Goal: Task Accomplishment & Management: Use online tool/utility

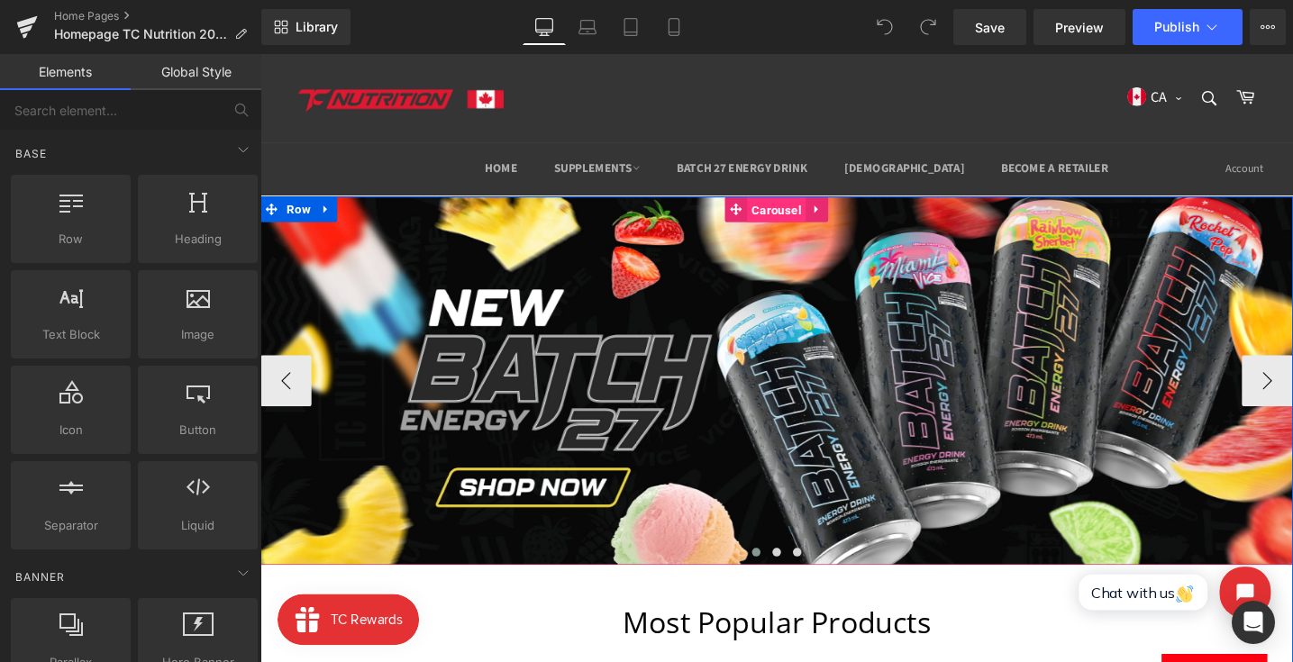
click at [801, 217] on span "Carousel" at bounding box center [805, 218] width 62 height 27
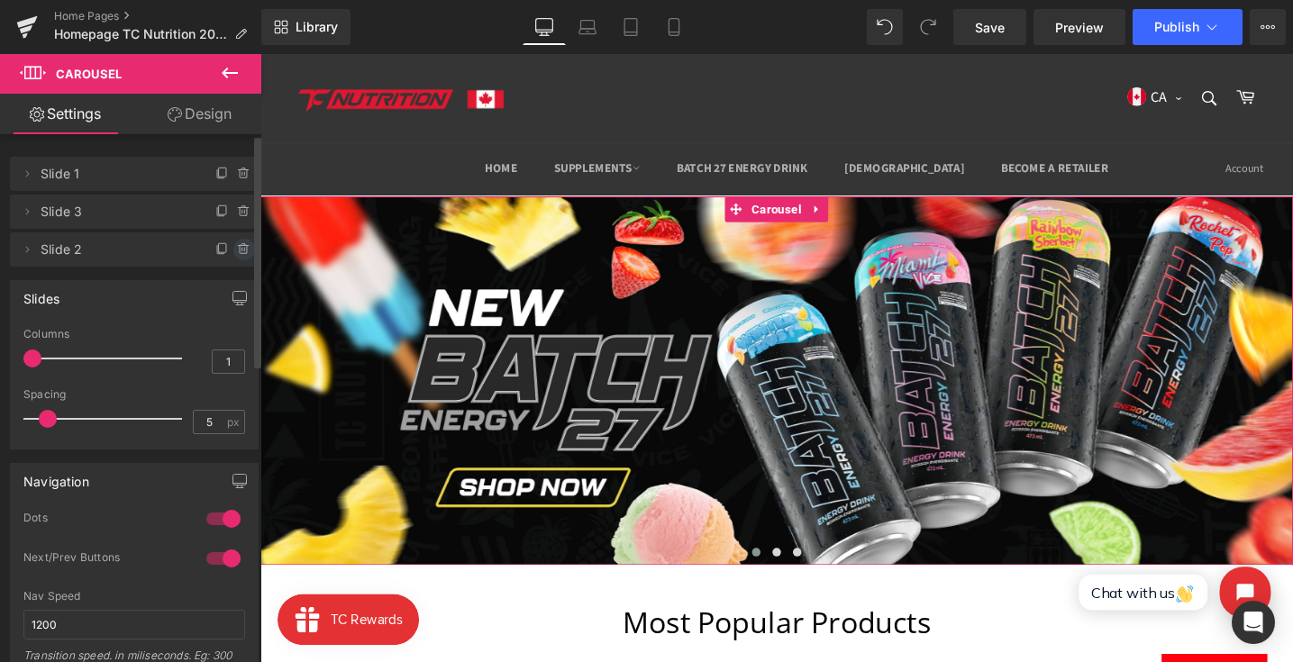
click at [235, 241] on span at bounding box center [244, 250] width 22 height 22
click at [150, 249] on button "Cancel" at bounding box center [161, 250] width 60 height 23
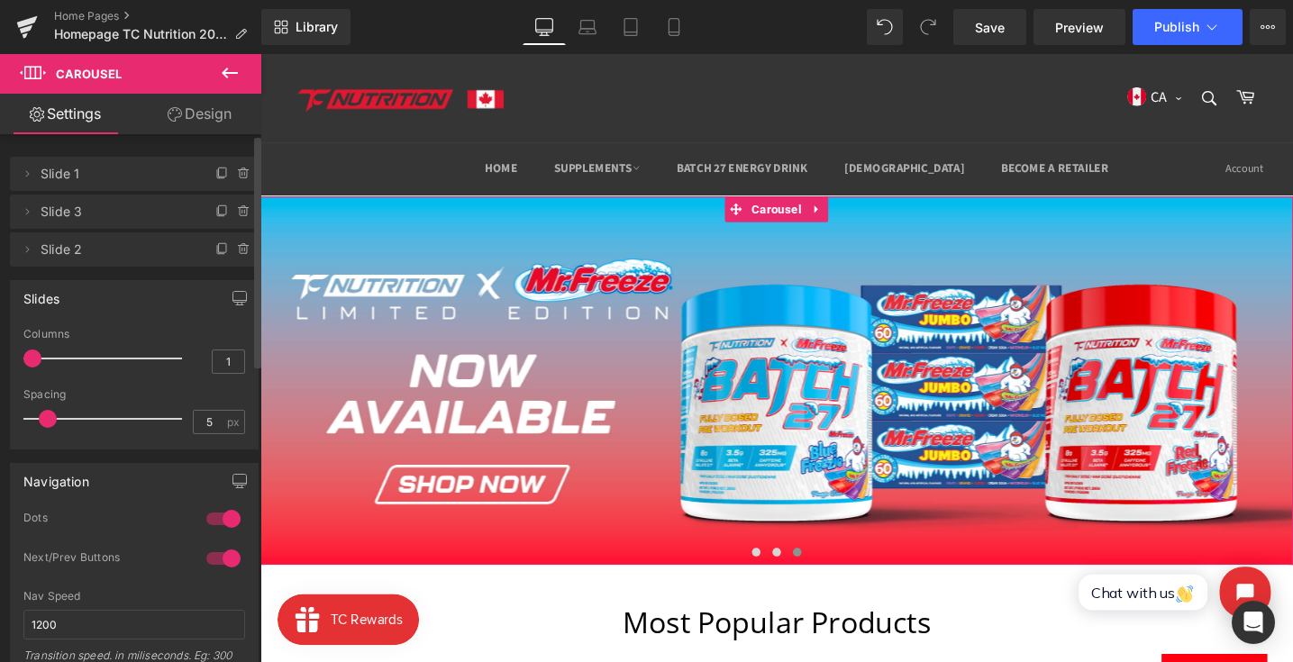
click at [178, 210] on span "Slide 3" at bounding box center [116, 212] width 151 height 34
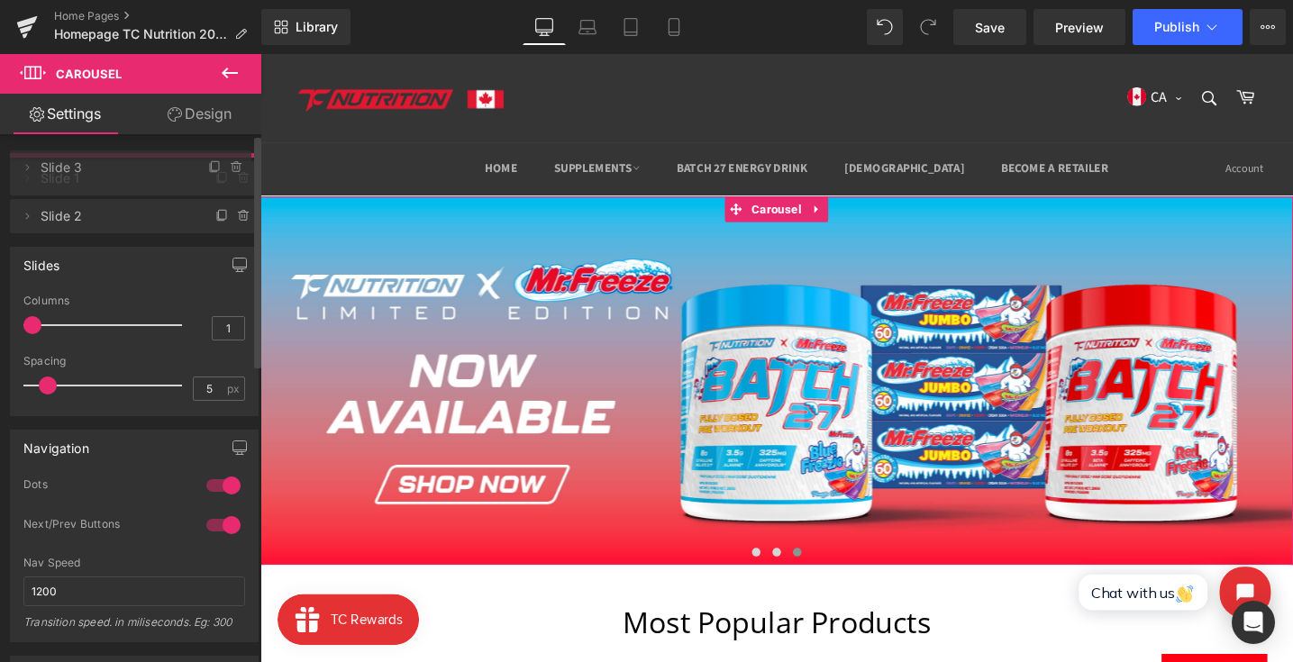
drag, startPoint x: 178, startPoint y: 212, endPoint x: 178, endPoint y: 167, distance: 45.0
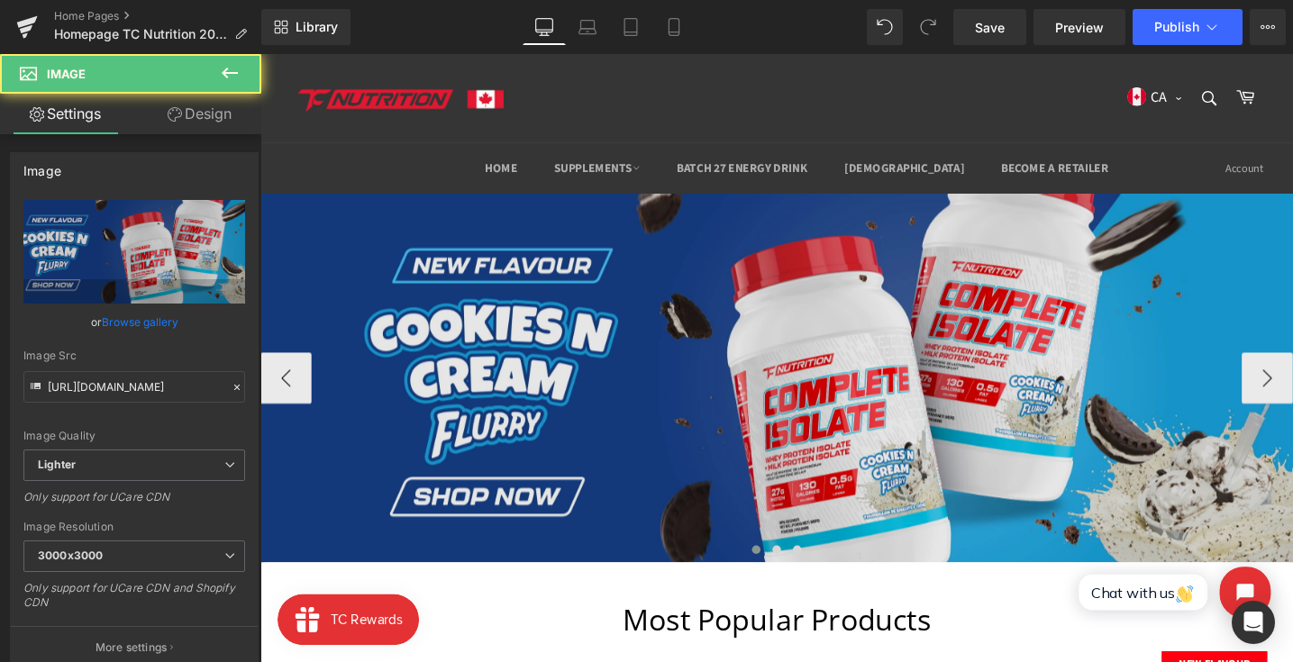
click at [421, 283] on img at bounding box center [805, 396] width 1090 height 389
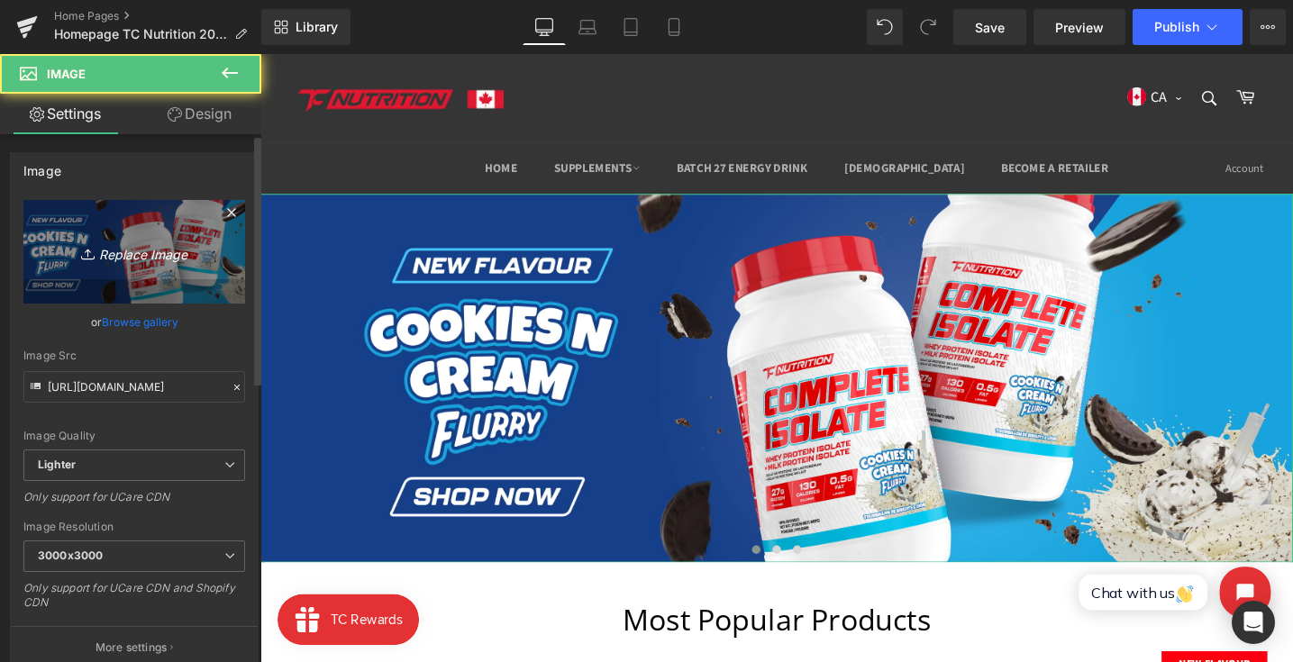
click at [162, 241] on icon "Replace Image" at bounding box center [134, 252] width 144 height 23
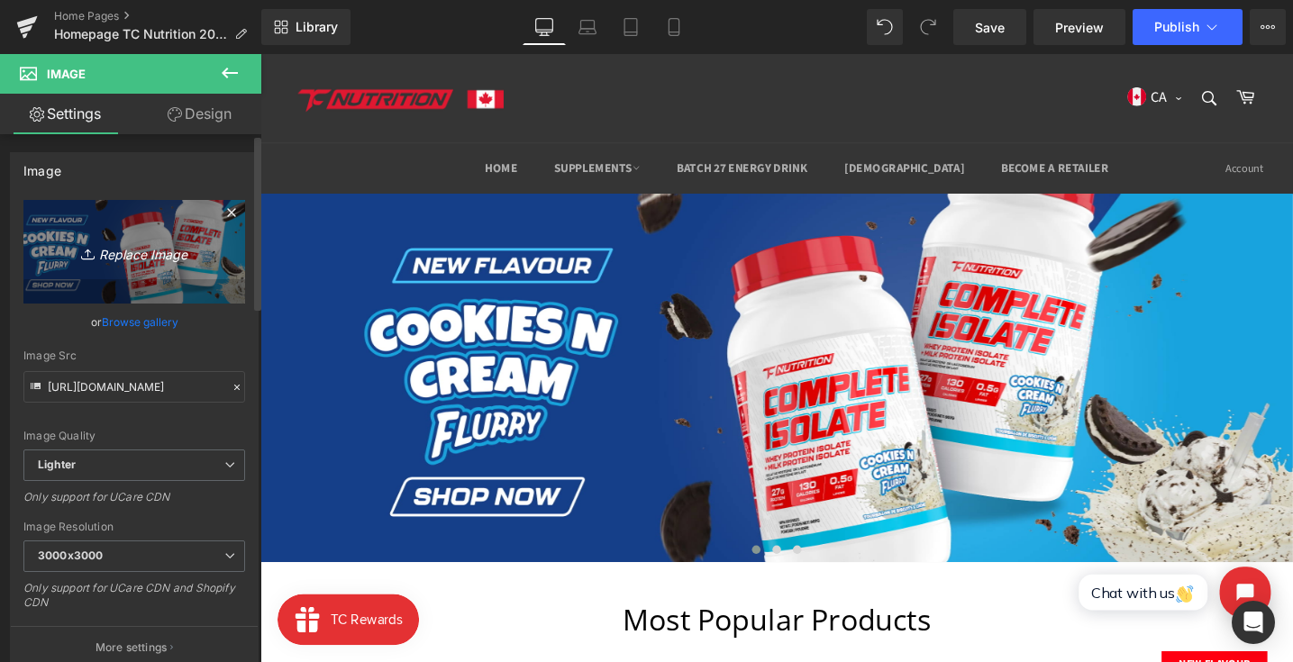
type input "C:\fakepath\banner_49.png"
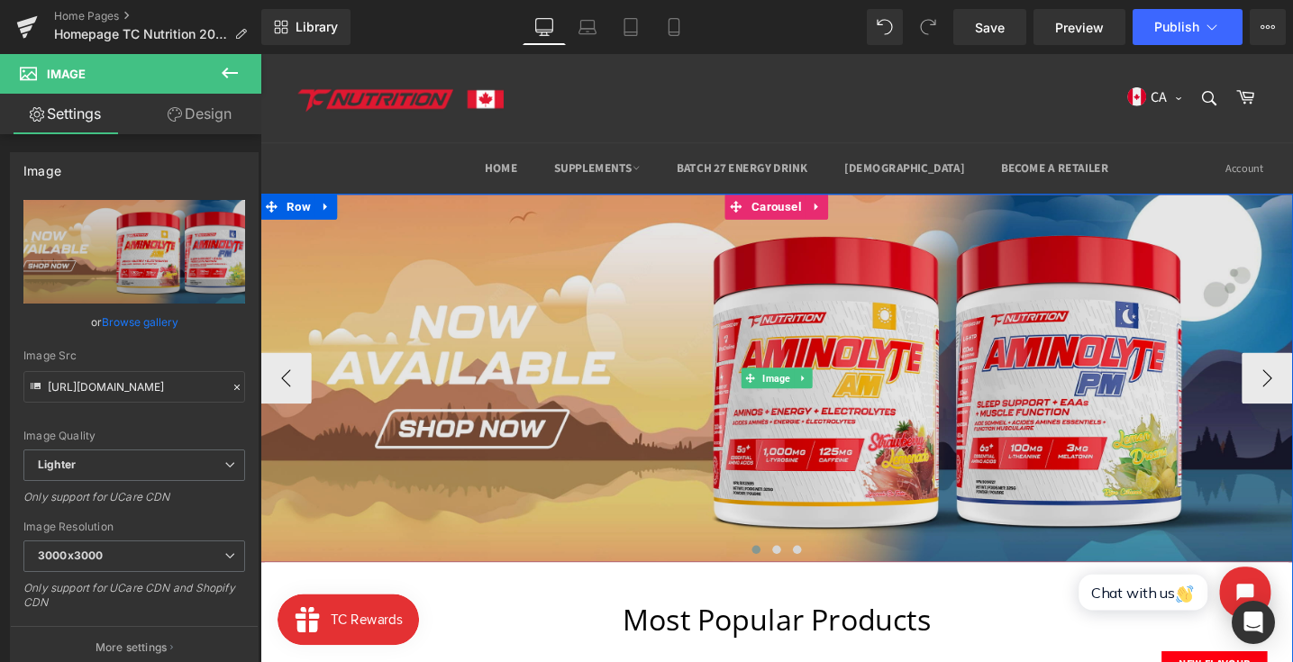
click at [367, 261] on img at bounding box center [805, 396] width 1090 height 389
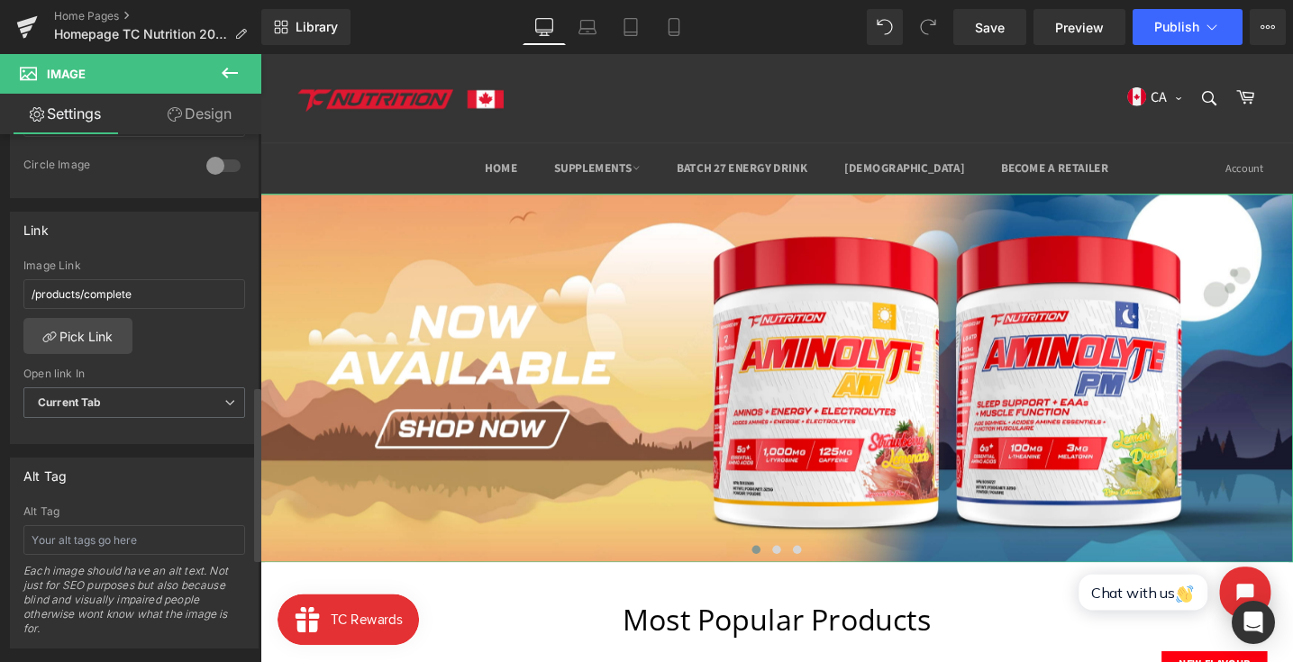
scroll to position [643, 0]
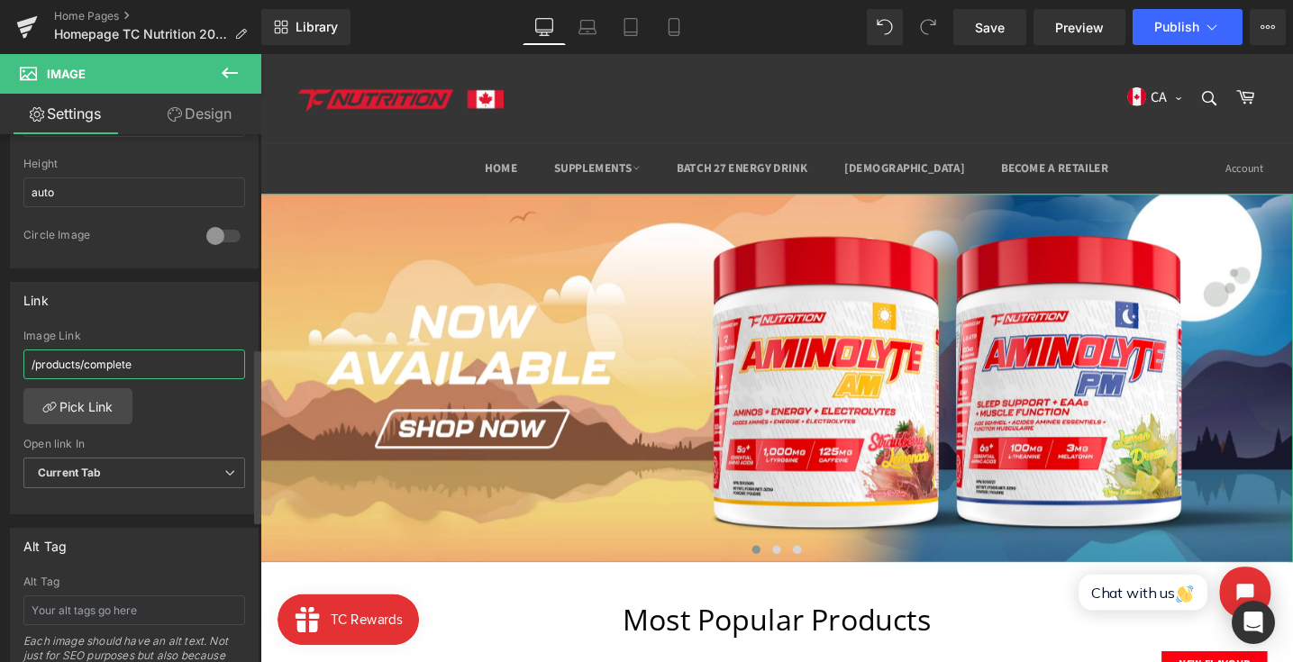
click at [170, 358] on input "/products/complete" at bounding box center [134, 365] width 222 height 30
click at [67, 397] on link "Pick Link" at bounding box center [77, 406] width 109 height 36
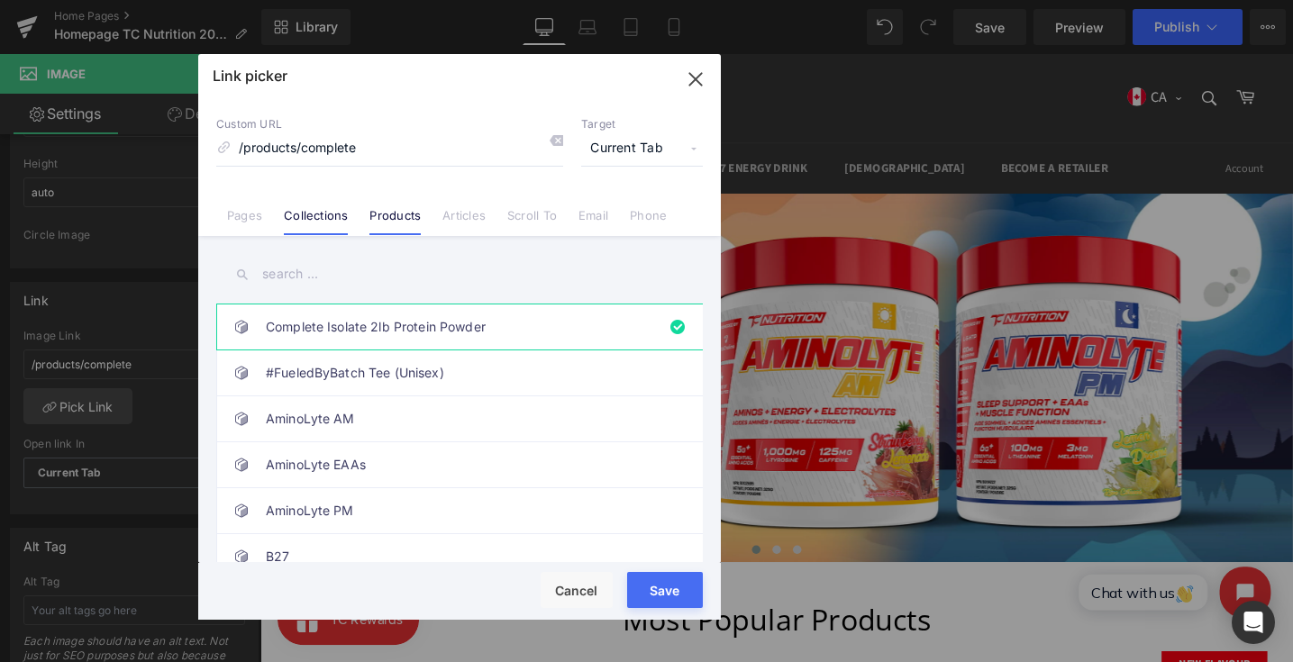
click at [328, 213] on link "Collections" at bounding box center [316, 221] width 64 height 27
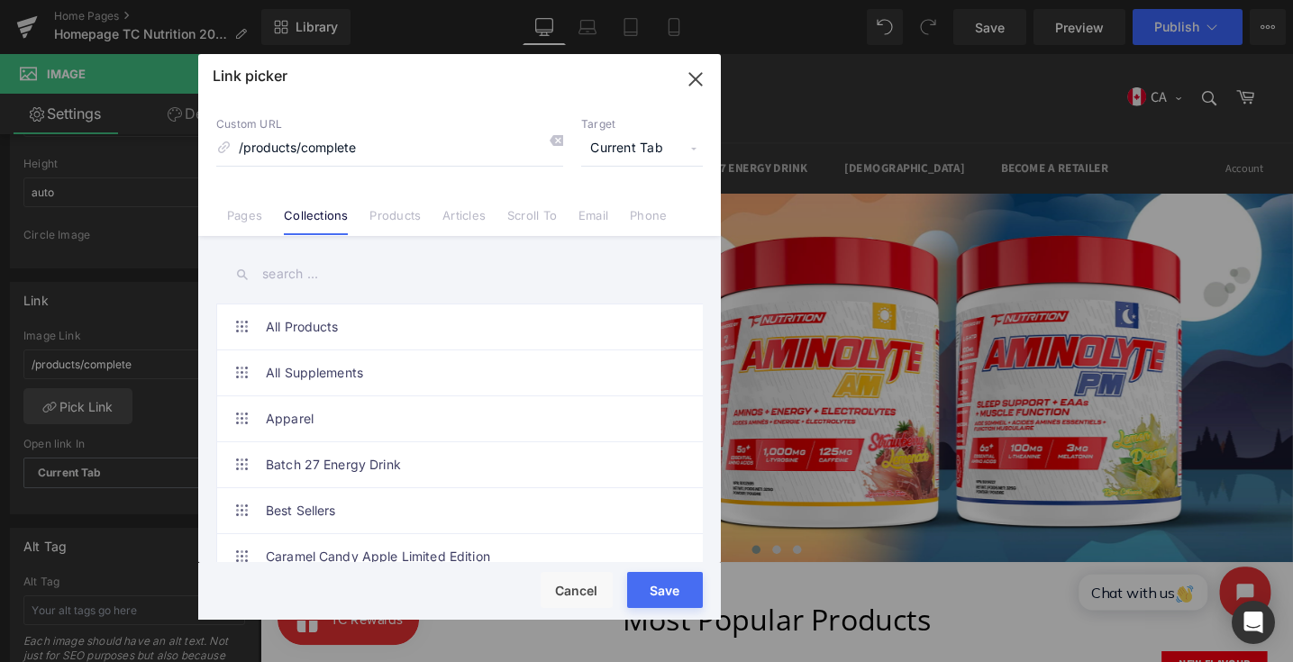
click at [395, 276] on input "text" at bounding box center [459, 274] width 486 height 41
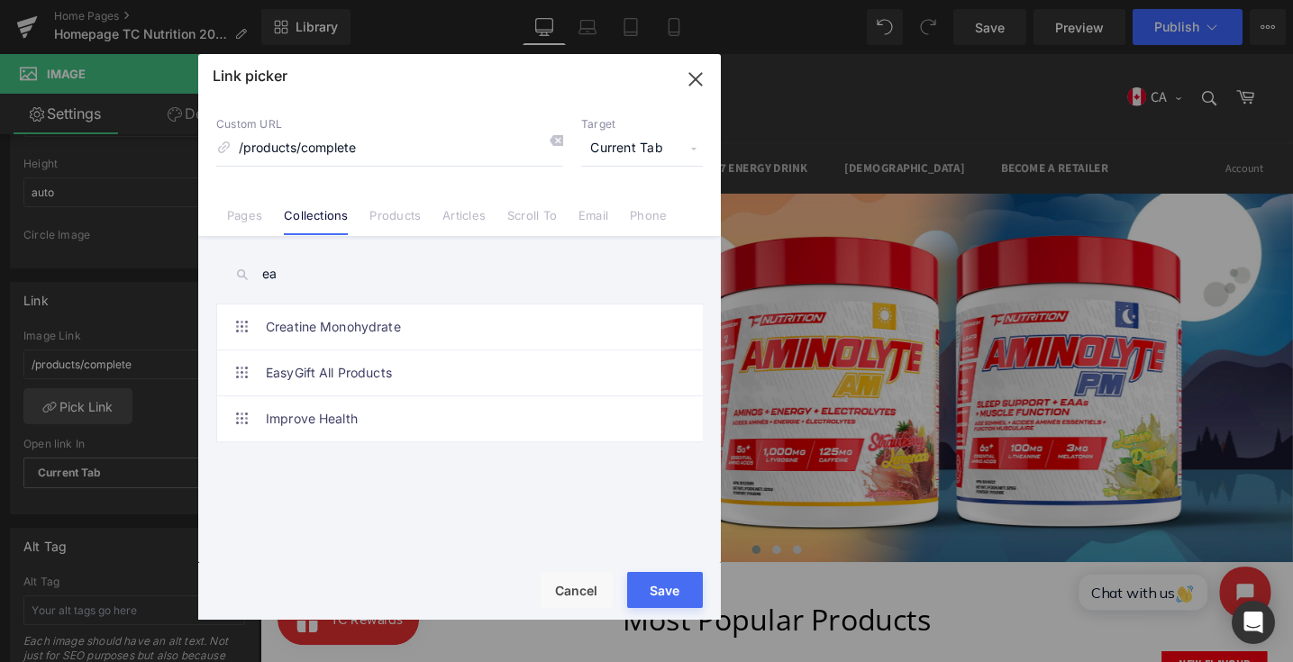
type input "e"
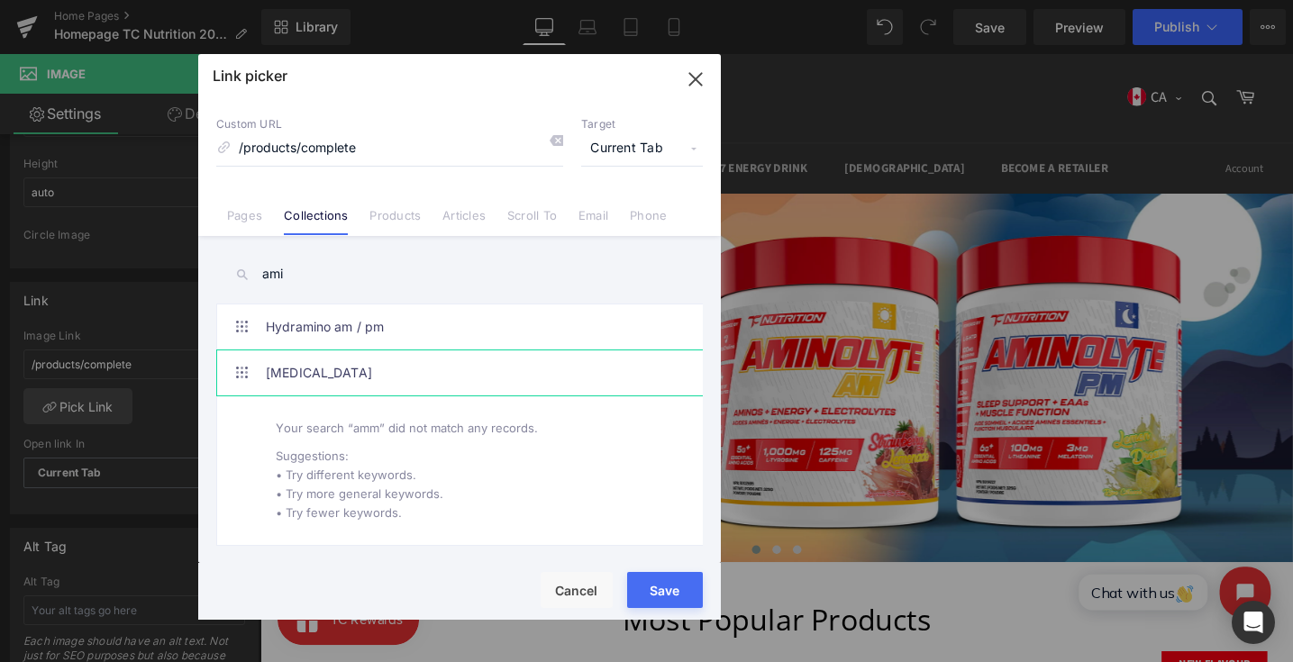
type input "ami"
click at [451, 367] on link "[MEDICAL_DATA]" at bounding box center [464, 372] width 396 height 45
click at [658, 574] on button "Save" at bounding box center [665, 590] width 76 height 36
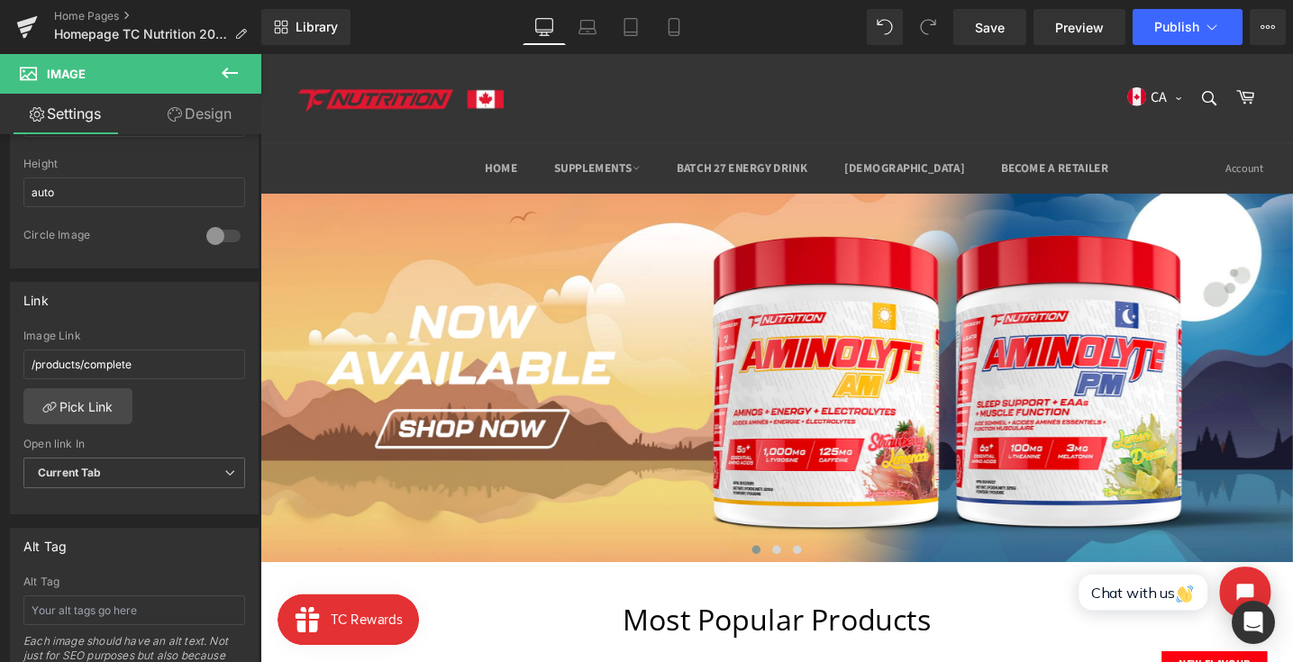
click at [234, 89] on button at bounding box center [229, 74] width 63 height 40
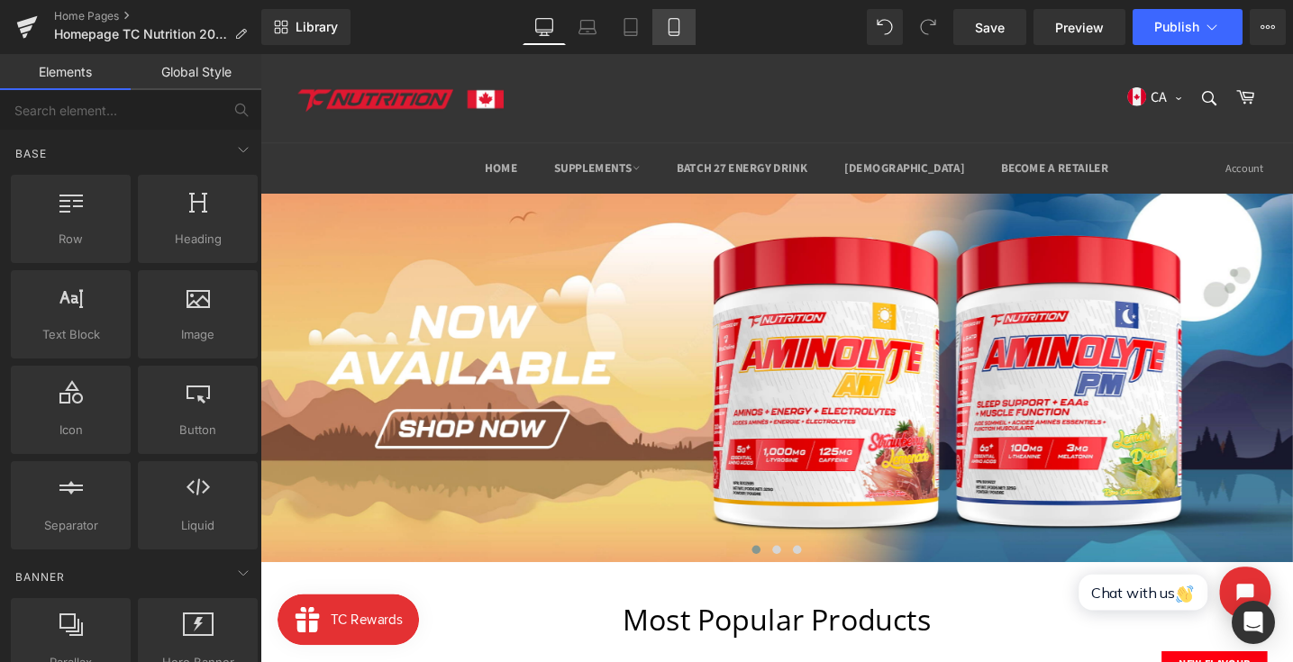
click at [663, 21] on link "Mobile" at bounding box center [673, 27] width 43 height 36
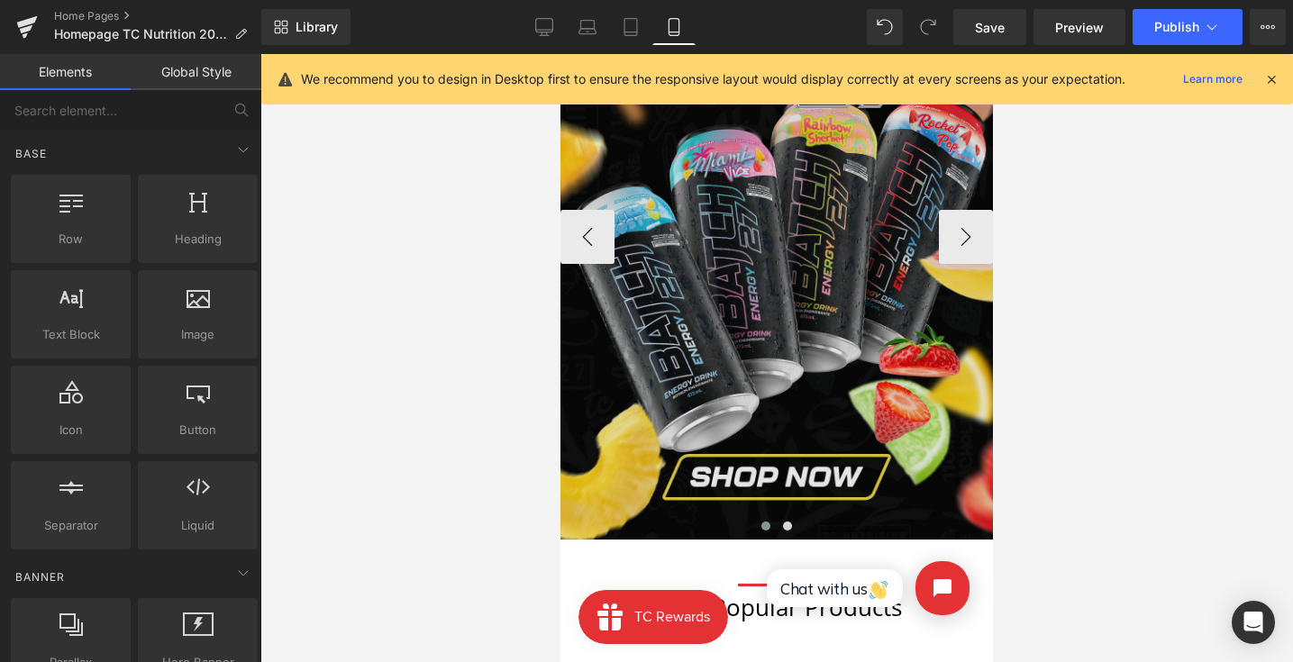
scroll to position [192, 0]
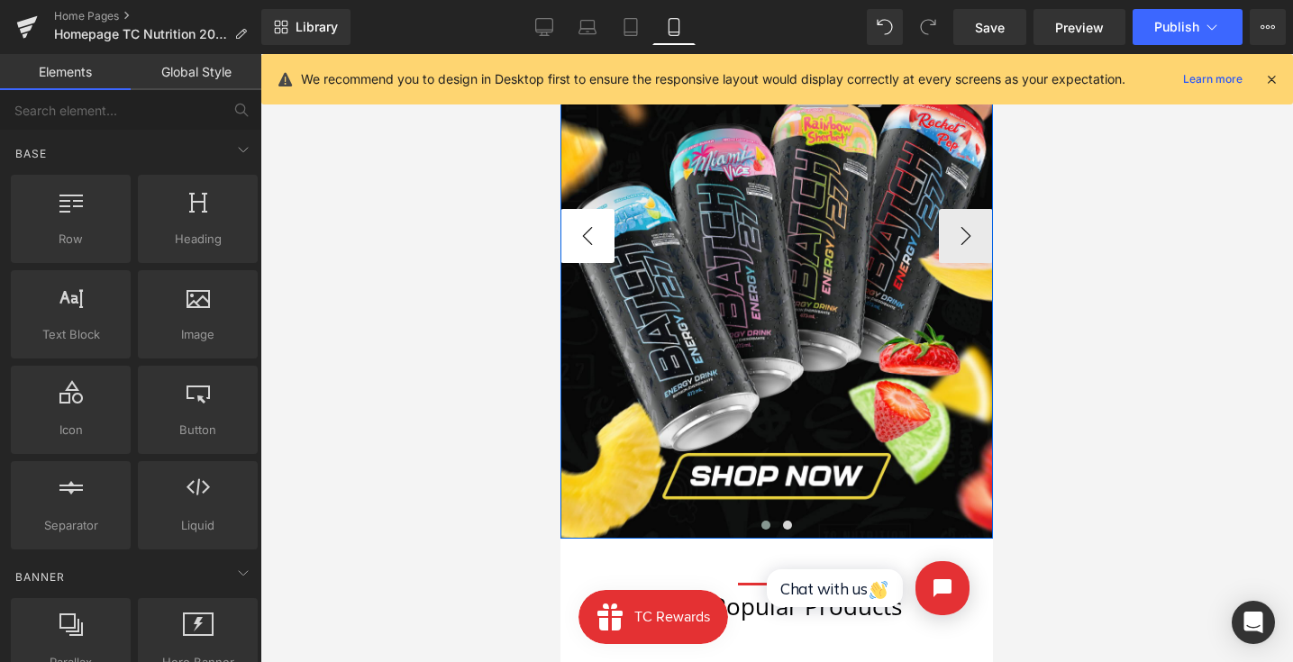
click at [588, 241] on button "‹" at bounding box center [587, 236] width 54 height 54
click at [949, 237] on button "›" at bounding box center [966, 236] width 54 height 54
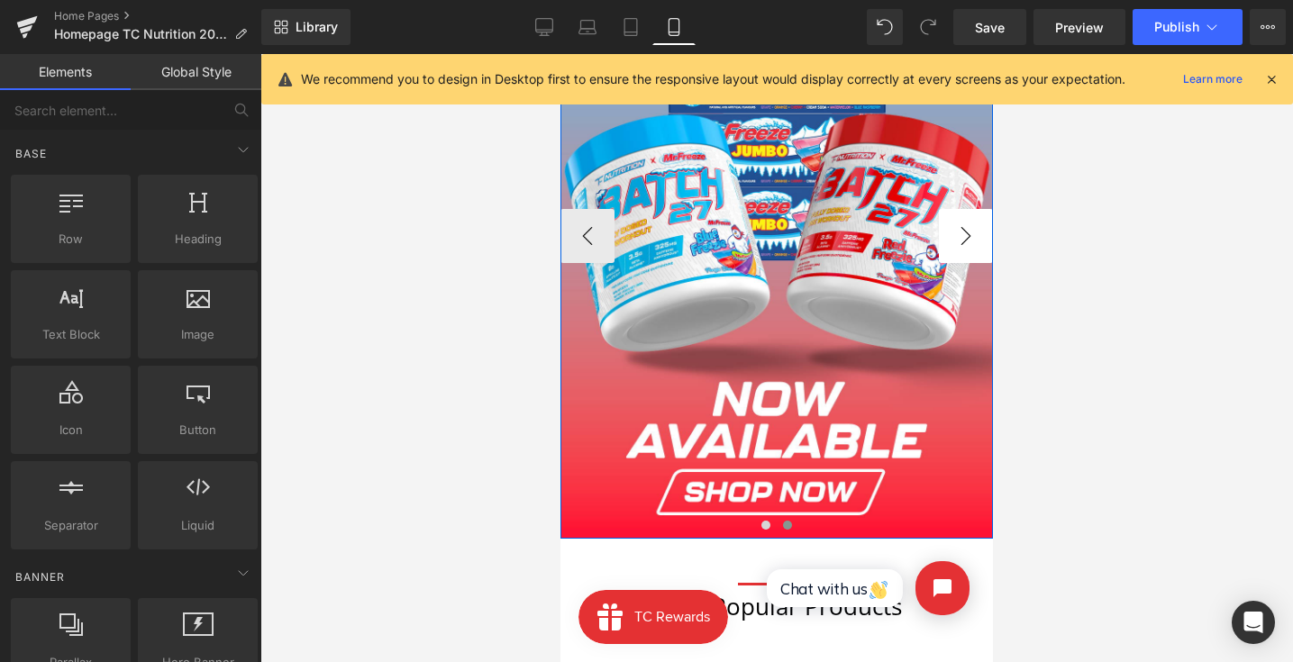
click at [949, 237] on button "›" at bounding box center [966, 236] width 54 height 54
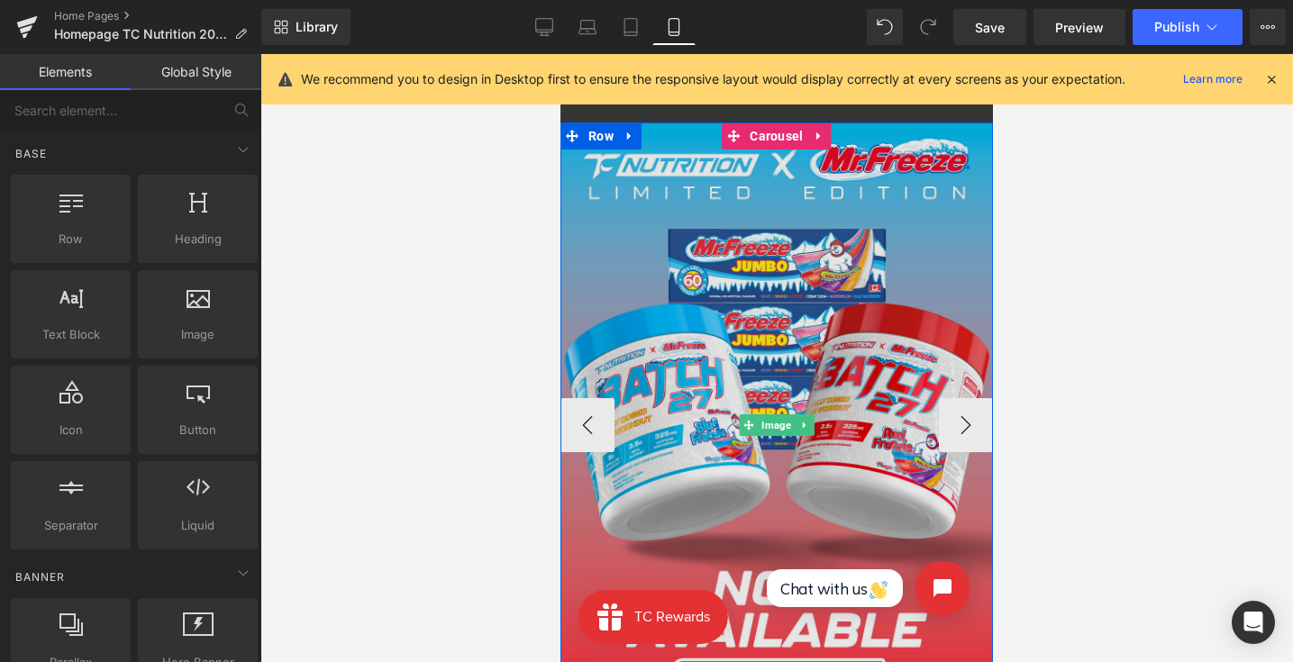
scroll to position [0, 0]
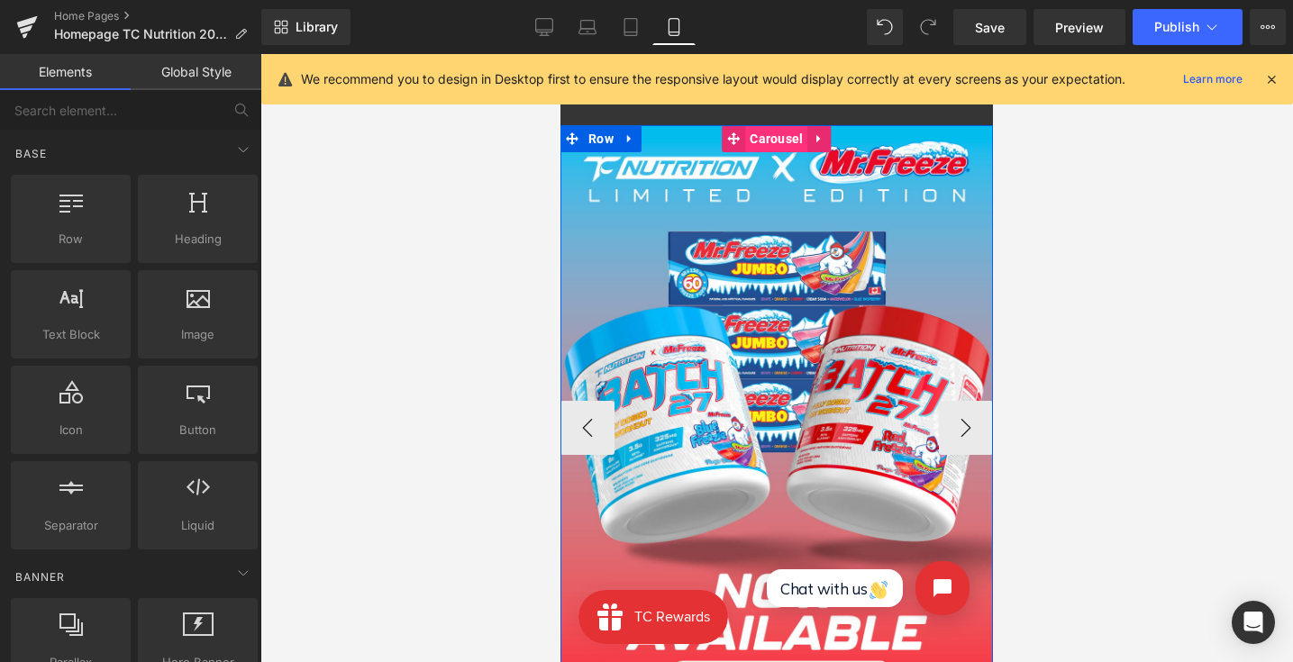
click at [770, 140] on span "Carousel" at bounding box center [776, 138] width 62 height 27
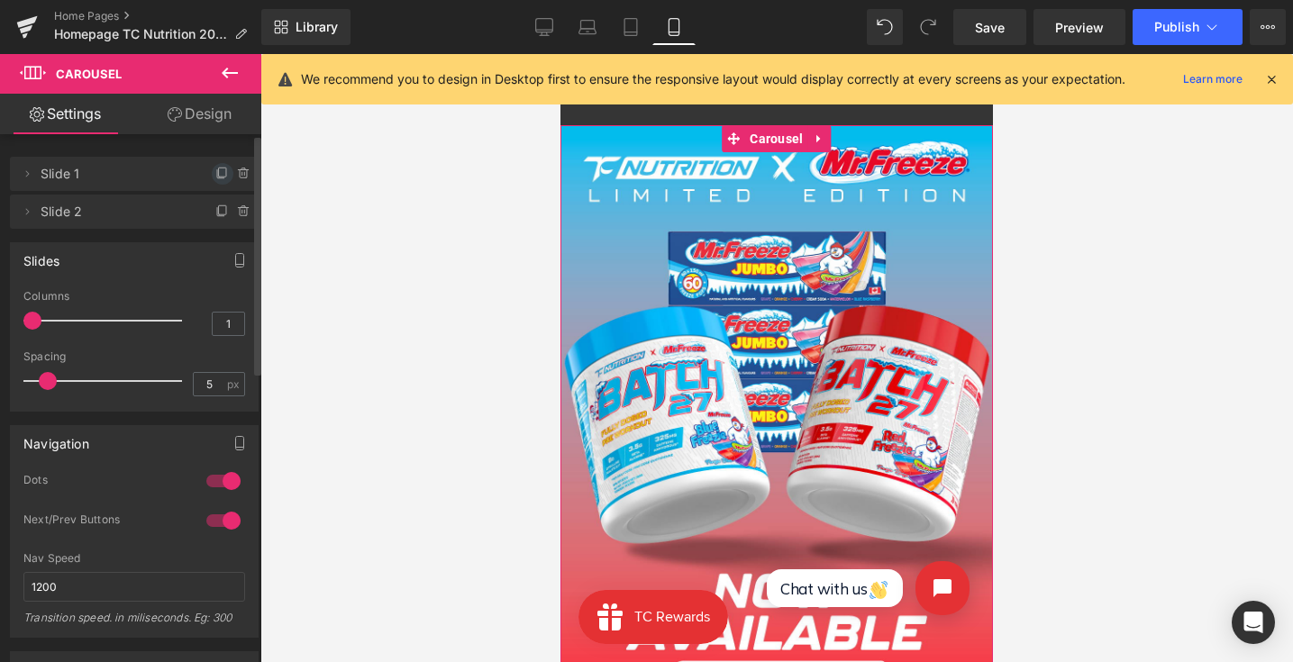
click at [219, 177] on icon at bounding box center [222, 172] width 7 height 9
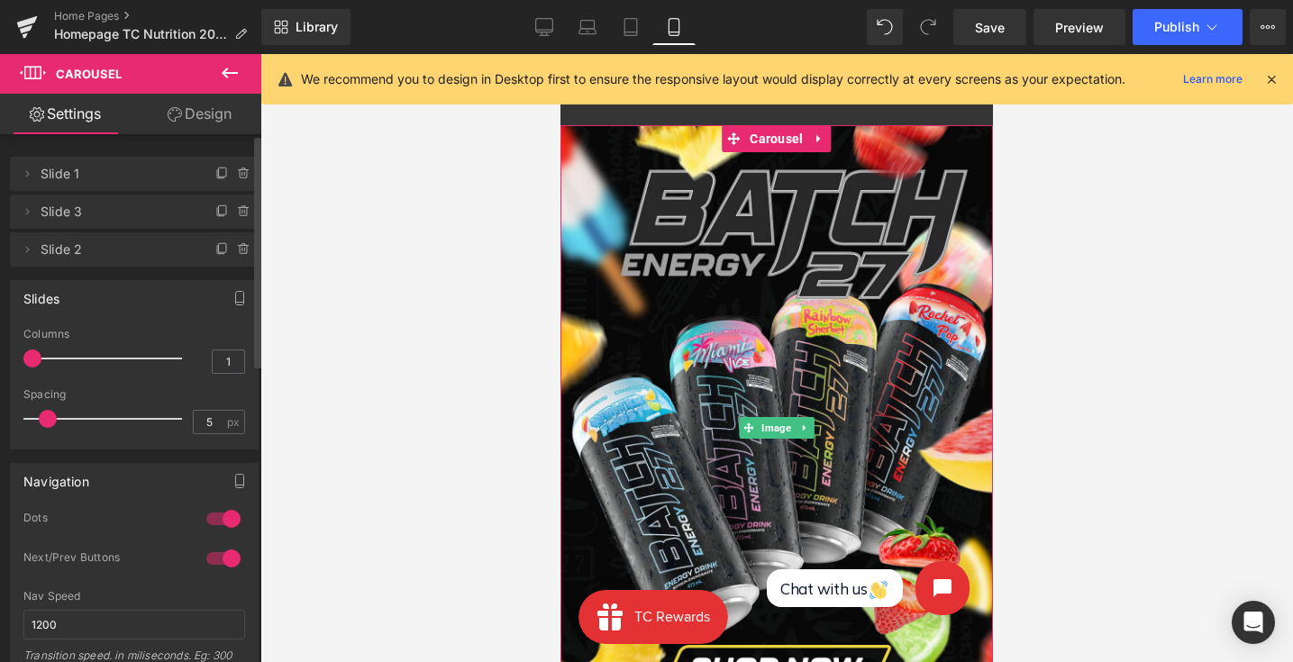
click at [162, 173] on span "Slide 1" at bounding box center [116, 174] width 151 height 34
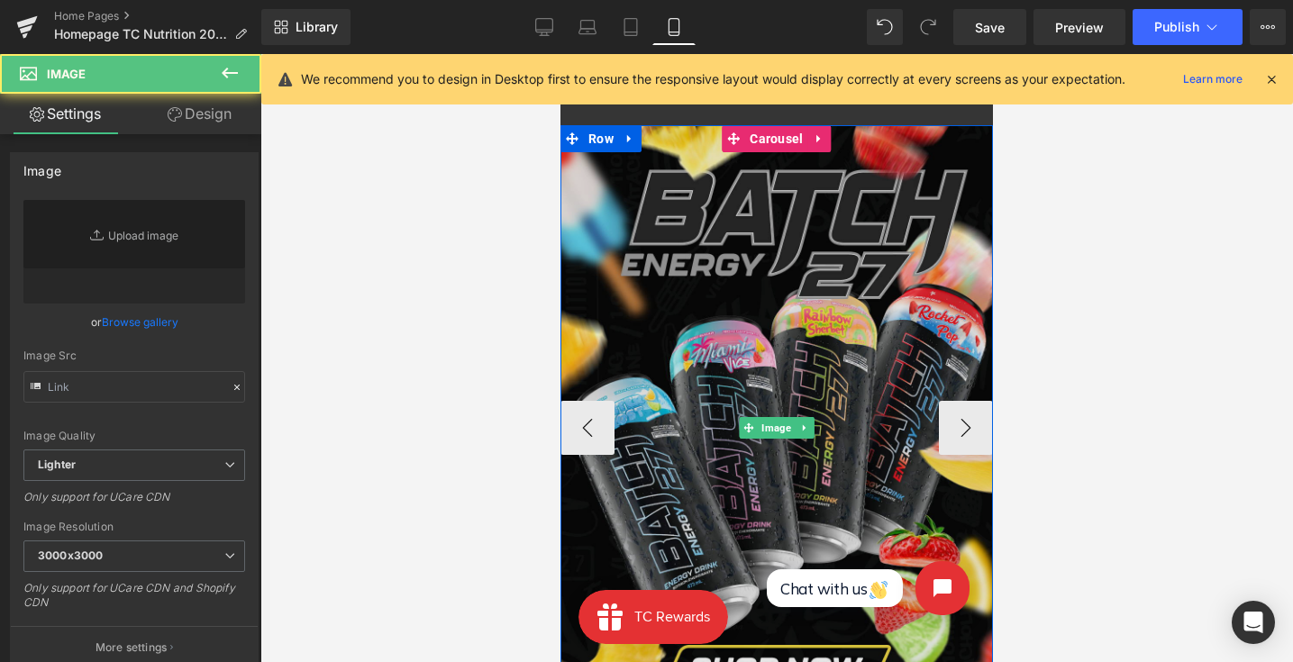
click at [715, 379] on img at bounding box center [776, 427] width 432 height 605
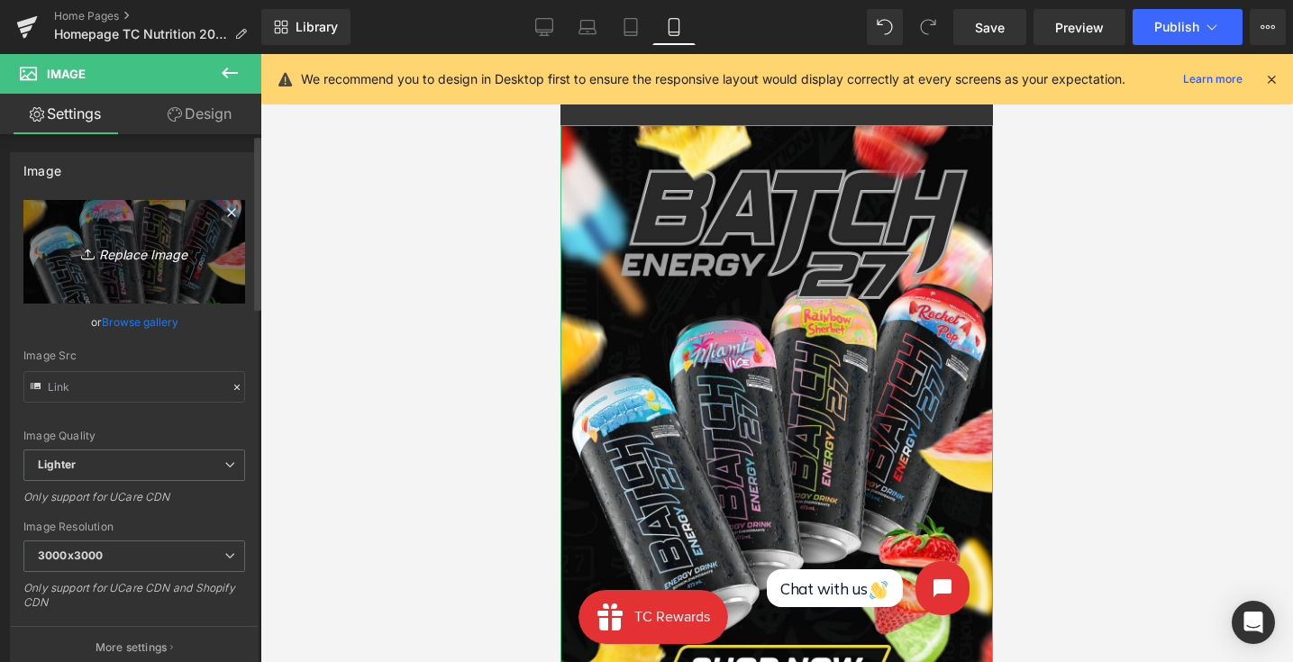
click at [153, 214] on link "Replace Image" at bounding box center [134, 252] width 222 height 104
type input "C:\fakepath\WhatsApp Image [DATE] 15.10.11.jpeg"
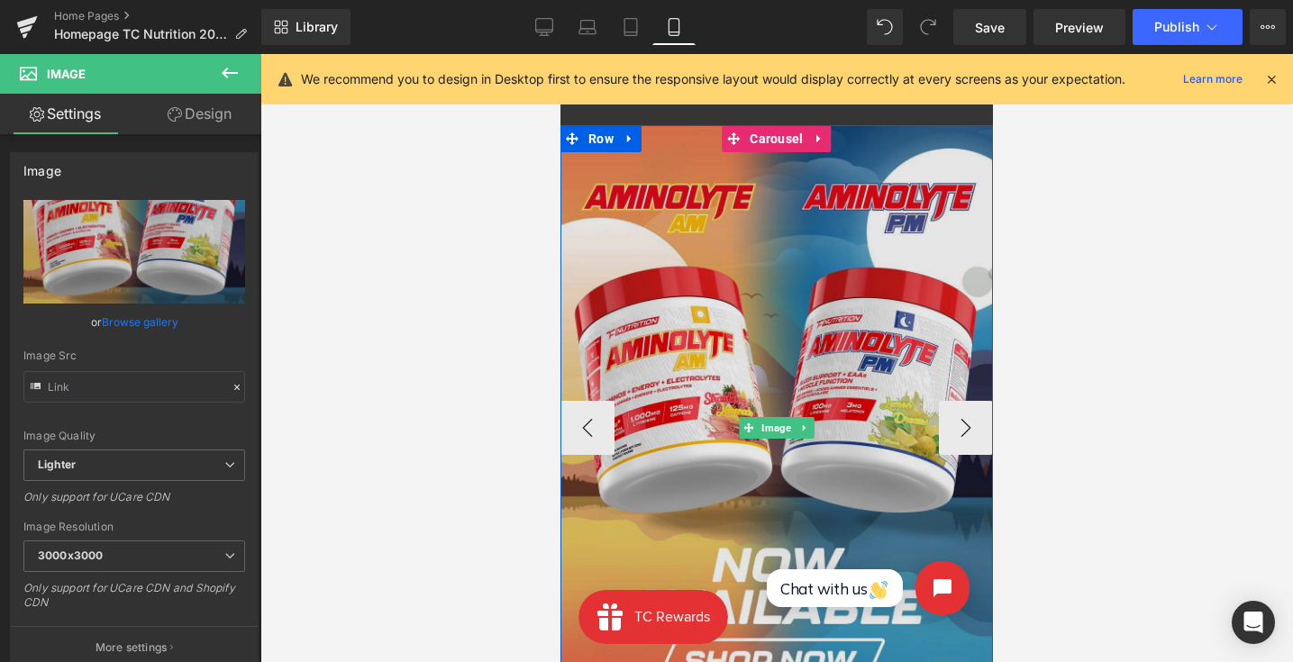
click at [649, 369] on img at bounding box center [776, 427] width 432 height 605
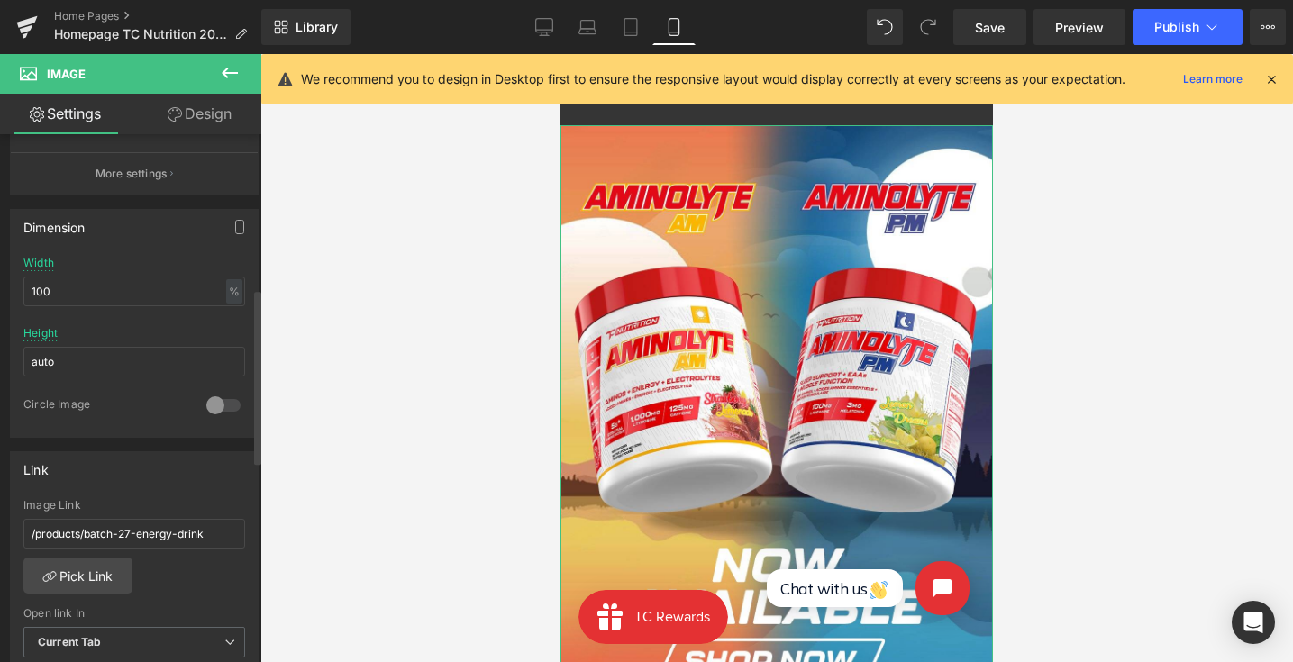
scroll to position [480, 0]
click at [75, 557] on link "Pick Link" at bounding box center [77, 569] width 109 height 36
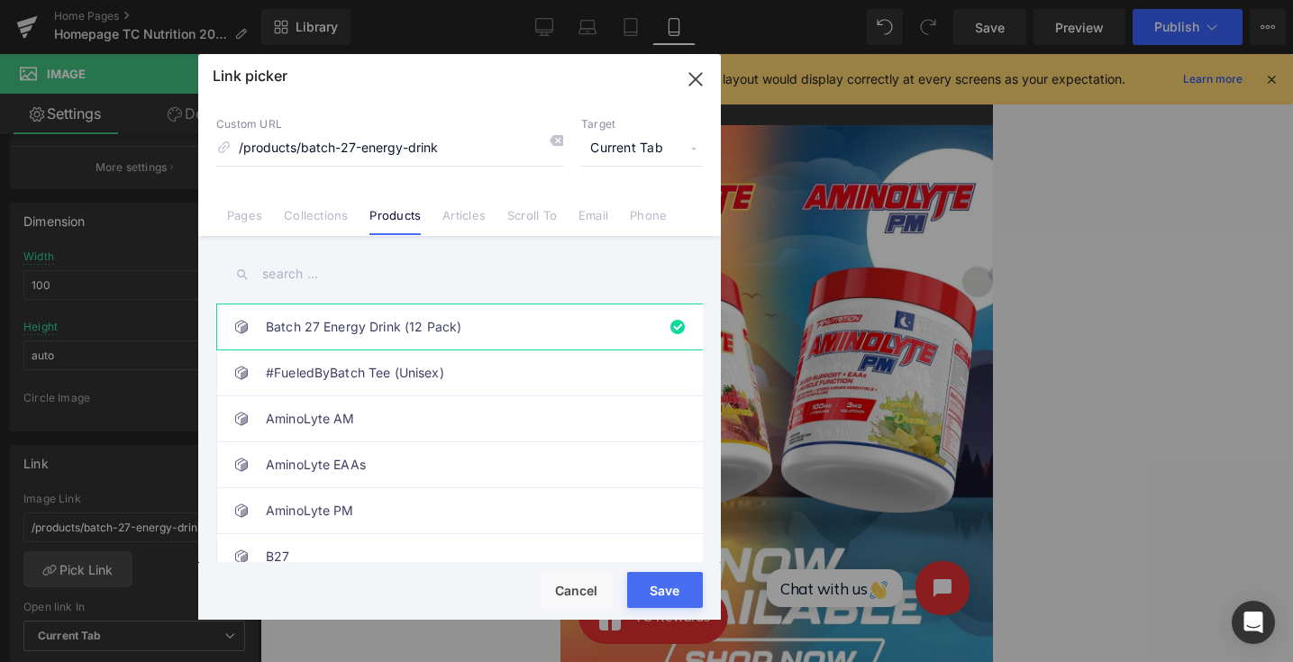
click at [317, 242] on div "Batch 27 Energy Drink (12 Pack) #FueledByBatch Tee (Unisex) AminoLyte AM AminoL…" at bounding box center [459, 401] width 522 height 331
click at [315, 239] on div "Batch 27 Energy Drink (12 Pack) #FueledByBatch Tee (Unisex) AminoLyte AM AminoL…" at bounding box center [459, 401] width 522 height 331
click at [315, 219] on link "Collections" at bounding box center [316, 221] width 64 height 27
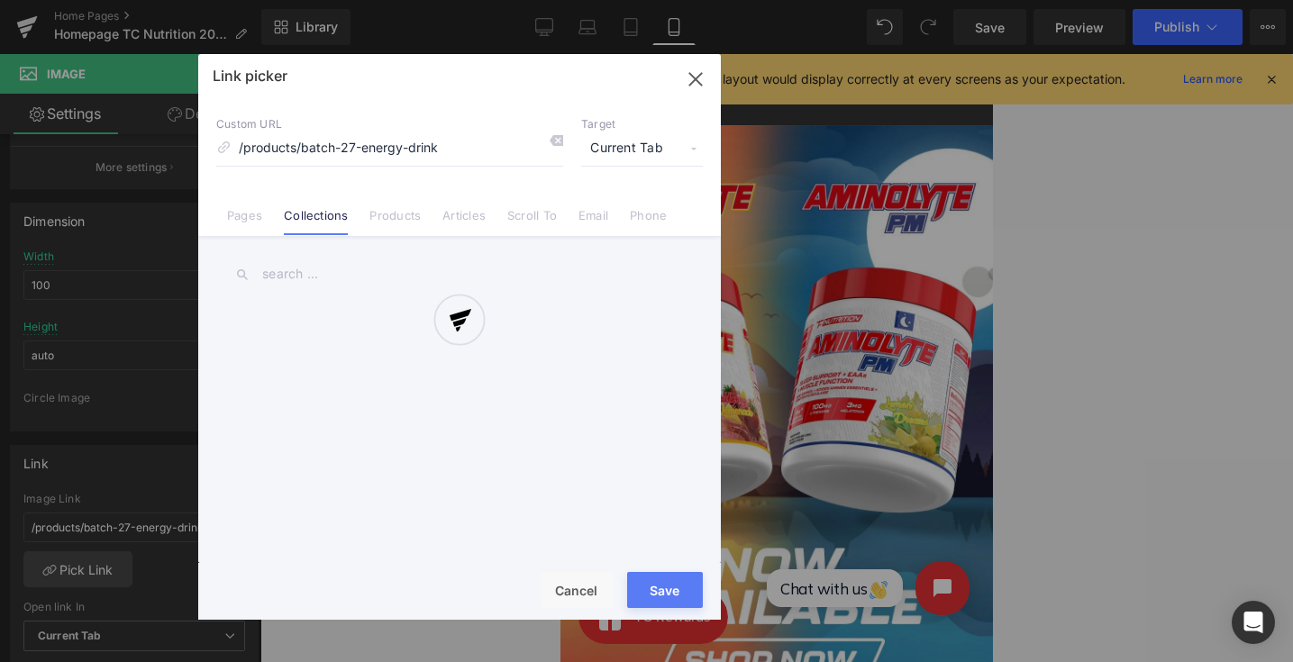
click at [328, 268] on input "text" at bounding box center [459, 274] width 486 height 41
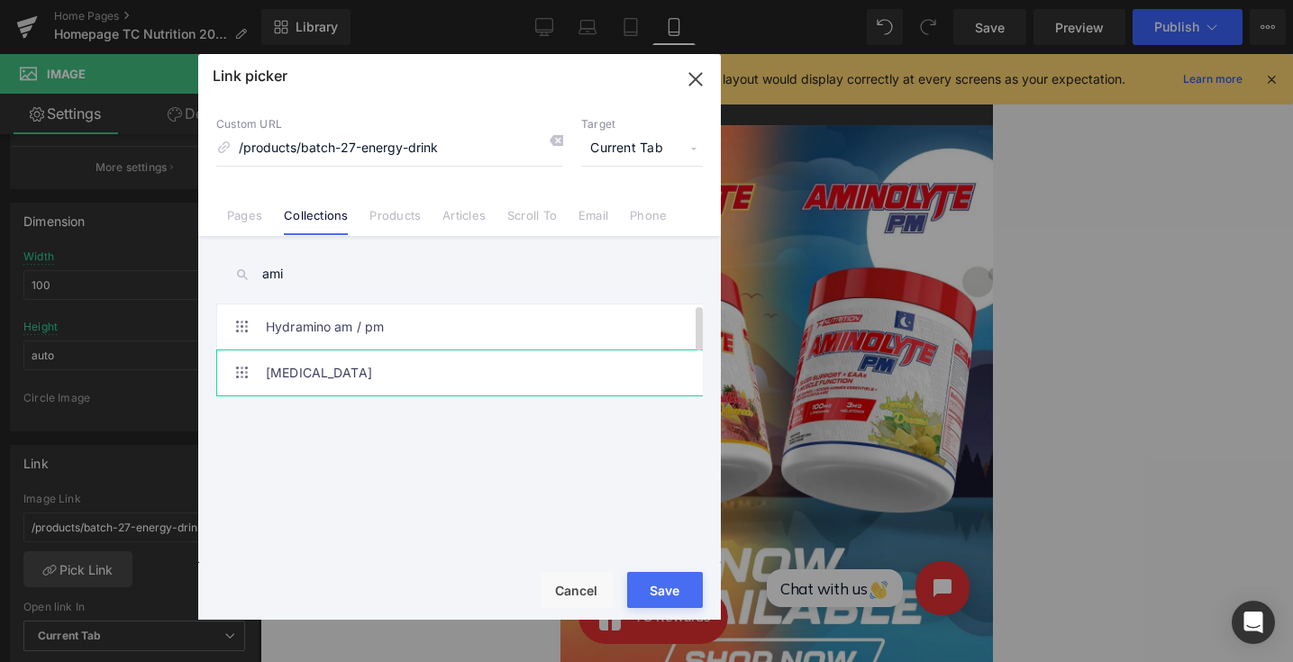
type input "ami"
click at [361, 361] on link "[MEDICAL_DATA]" at bounding box center [464, 372] width 396 height 45
click at [682, 593] on div "Rendering Content" at bounding box center [646, 591] width 111 height 20
click at [673, 583] on div "Rendering Content" at bounding box center [646, 591] width 111 height 20
click at [668, 575] on button "Save" at bounding box center [665, 590] width 76 height 36
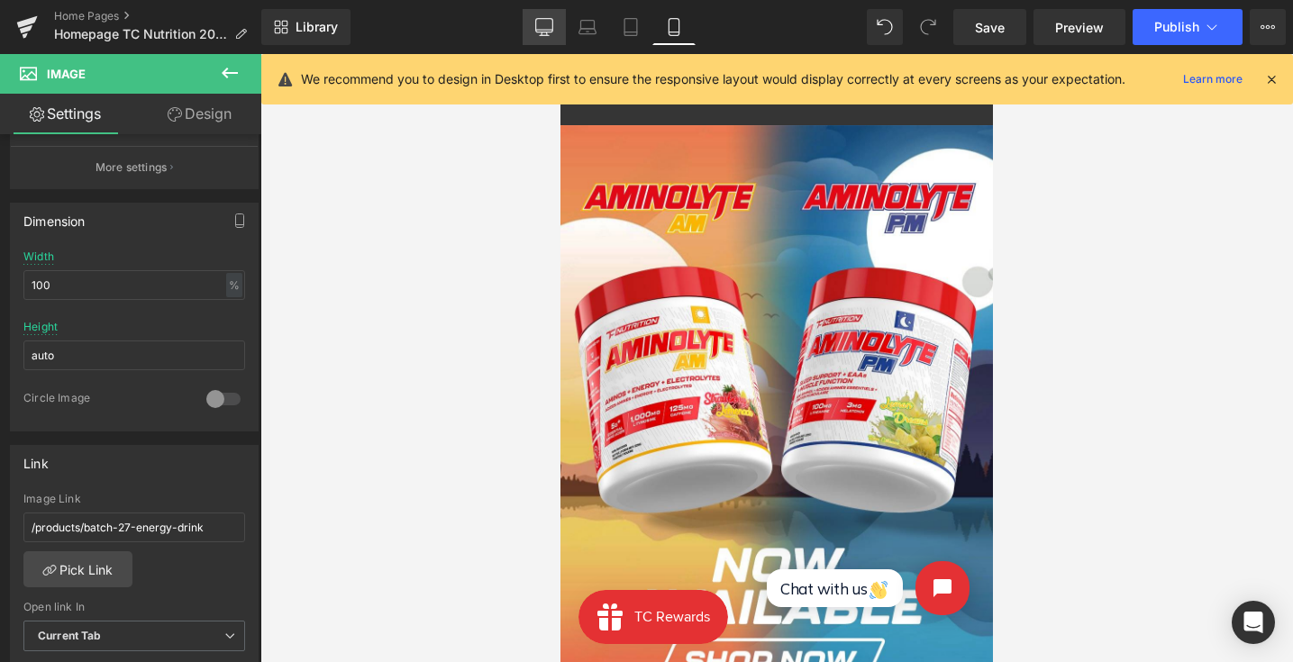
click at [561, 36] on link "Desktop" at bounding box center [543, 27] width 43 height 36
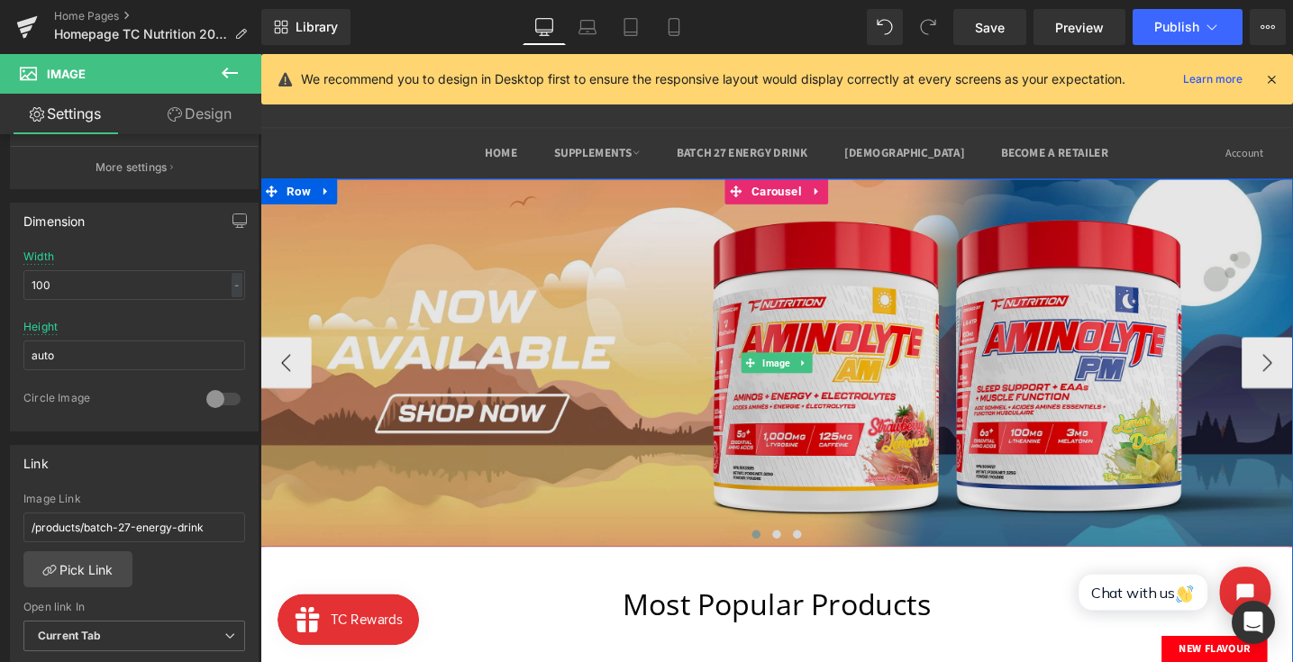
scroll to position [21, 0]
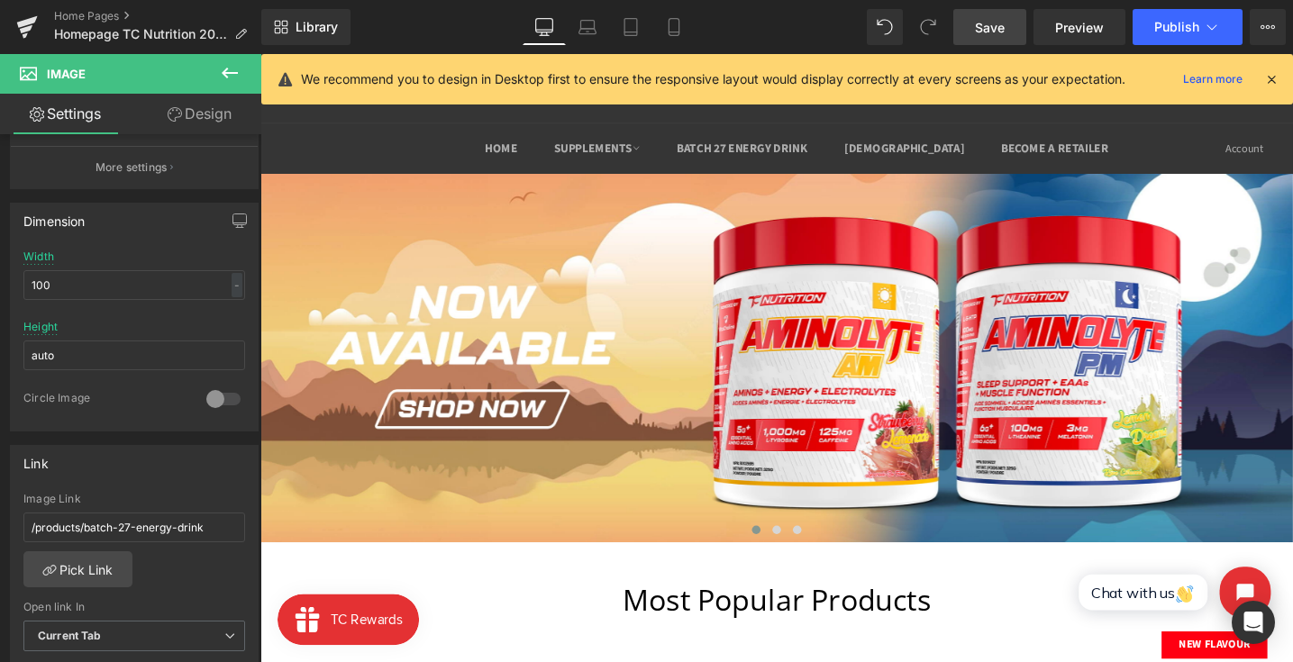
drag, startPoint x: 996, startPoint y: 23, endPoint x: 69, endPoint y: 6, distance: 927.0
click at [996, 23] on span "Save" at bounding box center [990, 27] width 30 height 19
click at [1224, 14] on button "Publish" at bounding box center [1187, 27] width 110 height 36
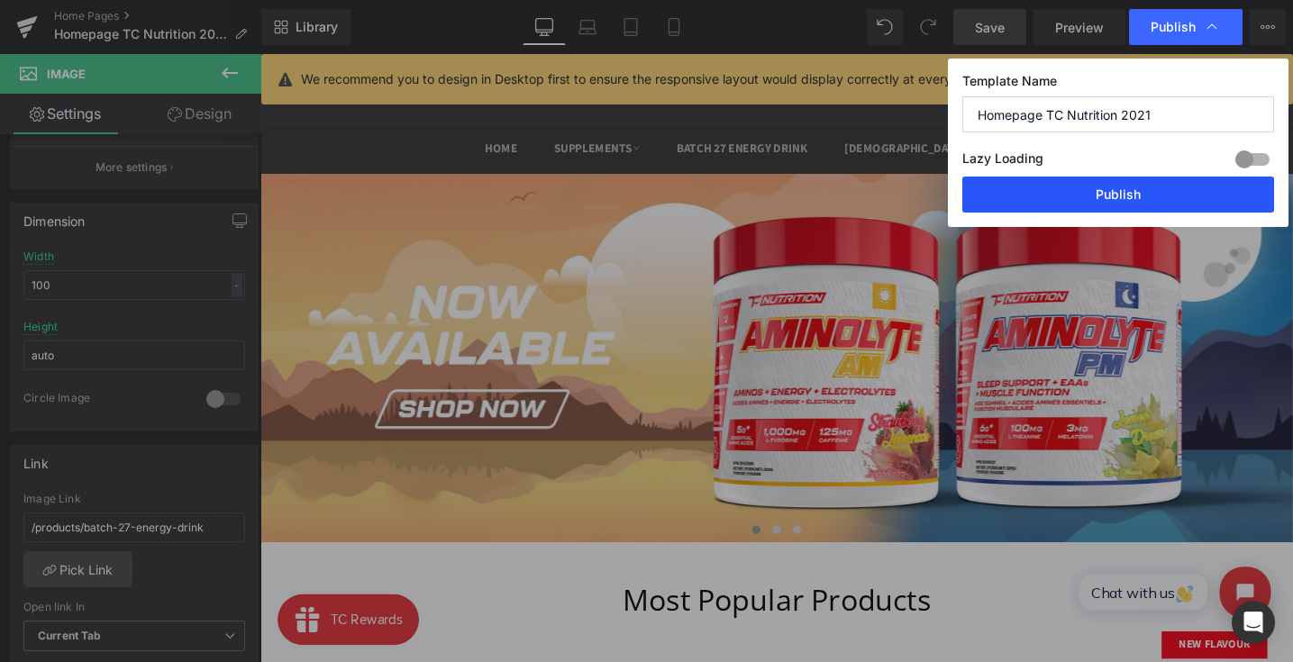
click at [1142, 195] on button "Publish" at bounding box center [1118, 195] width 312 height 36
